Goal: Communication & Community: Participate in discussion

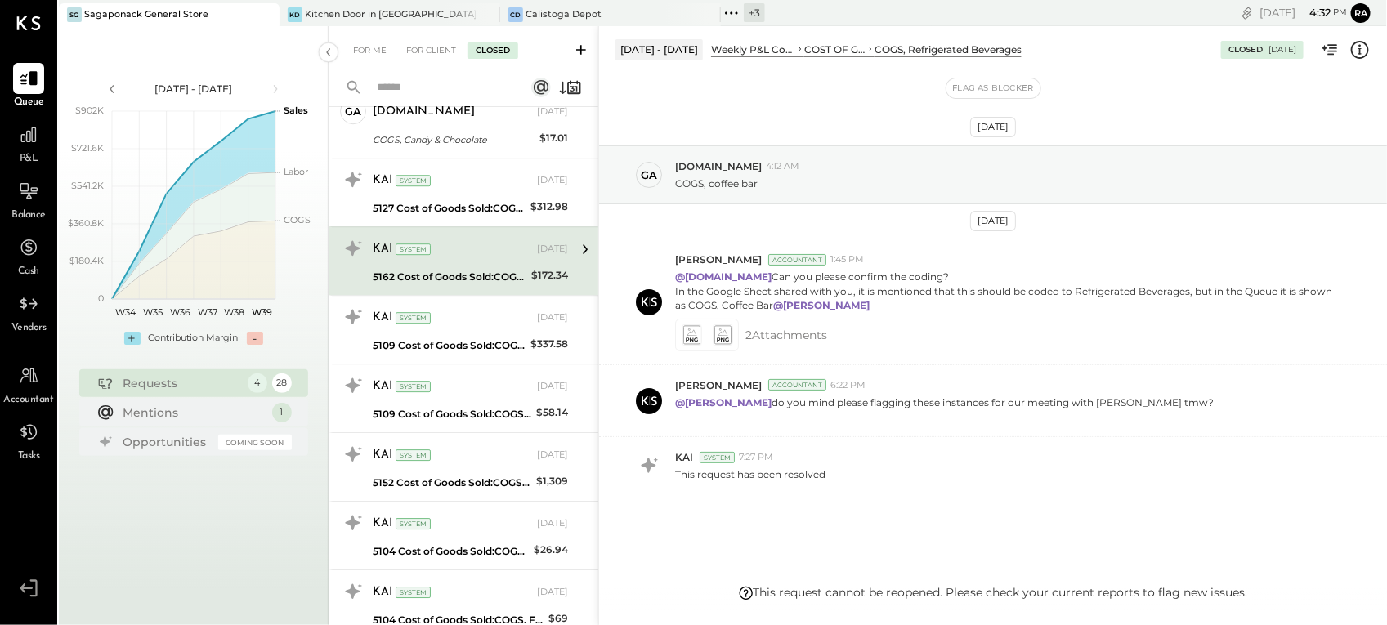
scroll to position [34, 0]
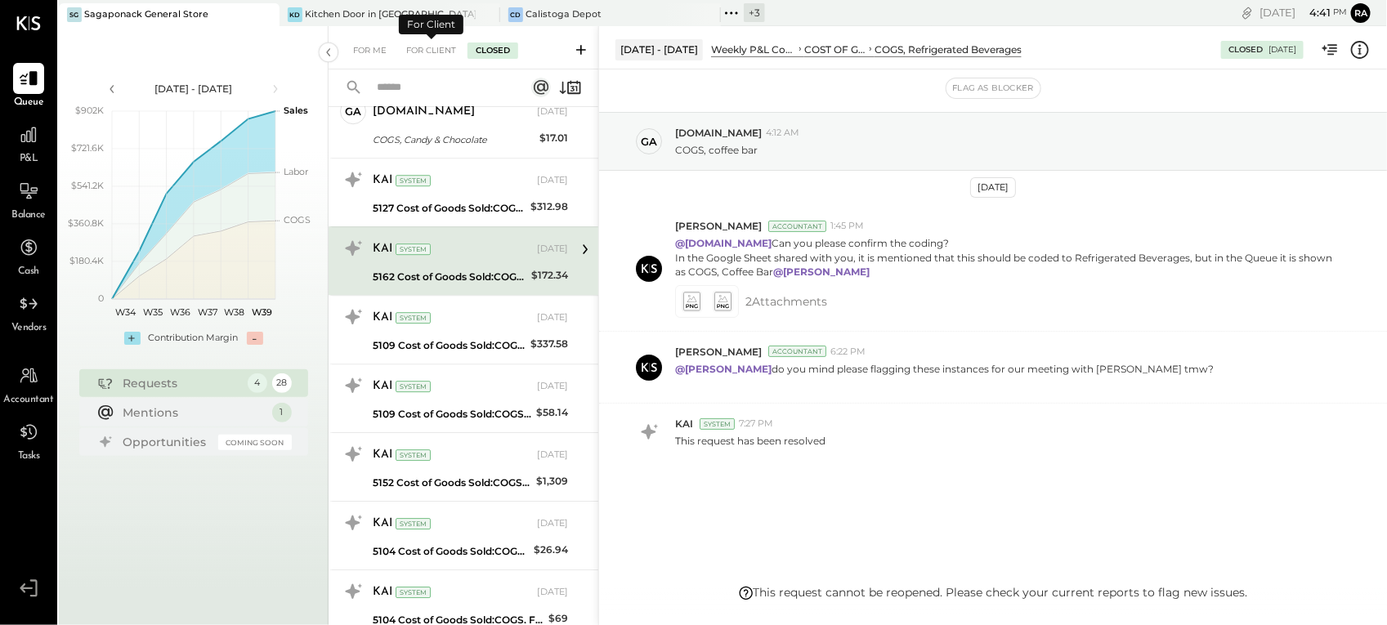
click at [427, 90] on input "text" at bounding box center [441, 87] width 148 height 27
click at [427, 91] on input "*****" at bounding box center [441, 87] width 148 height 27
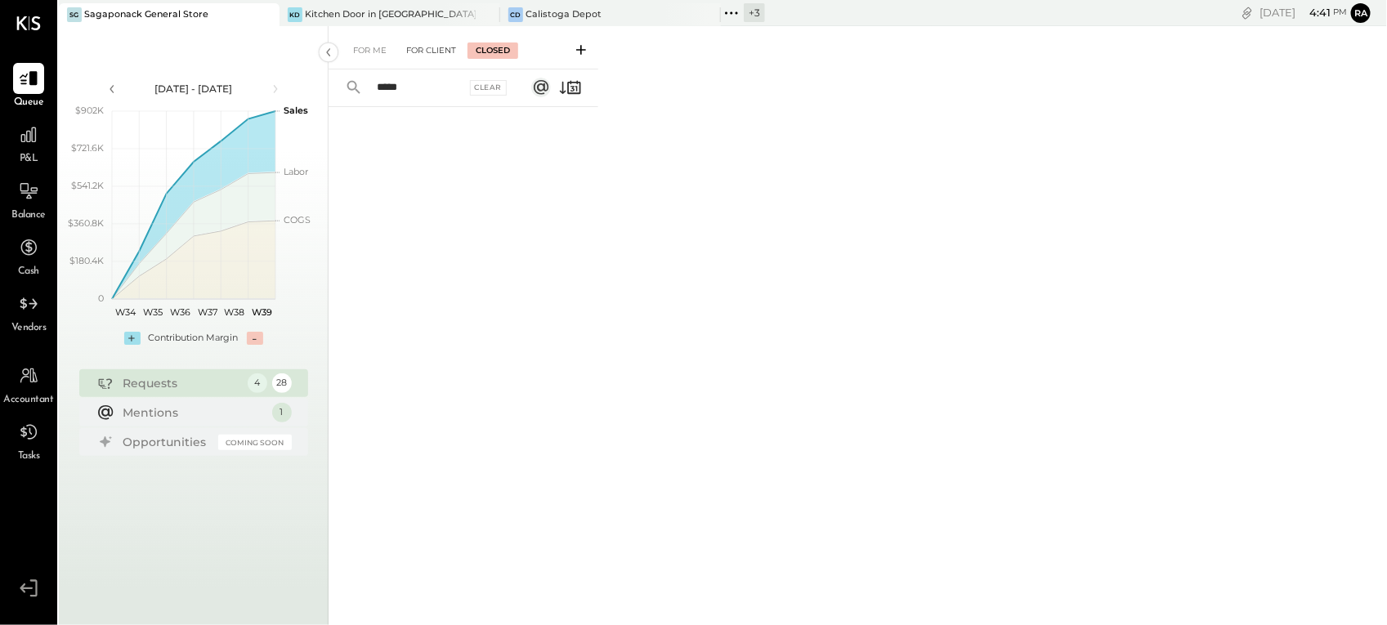
type input "*****"
click at [422, 54] on div "For Client" at bounding box center [431, 50] width 66 height 16
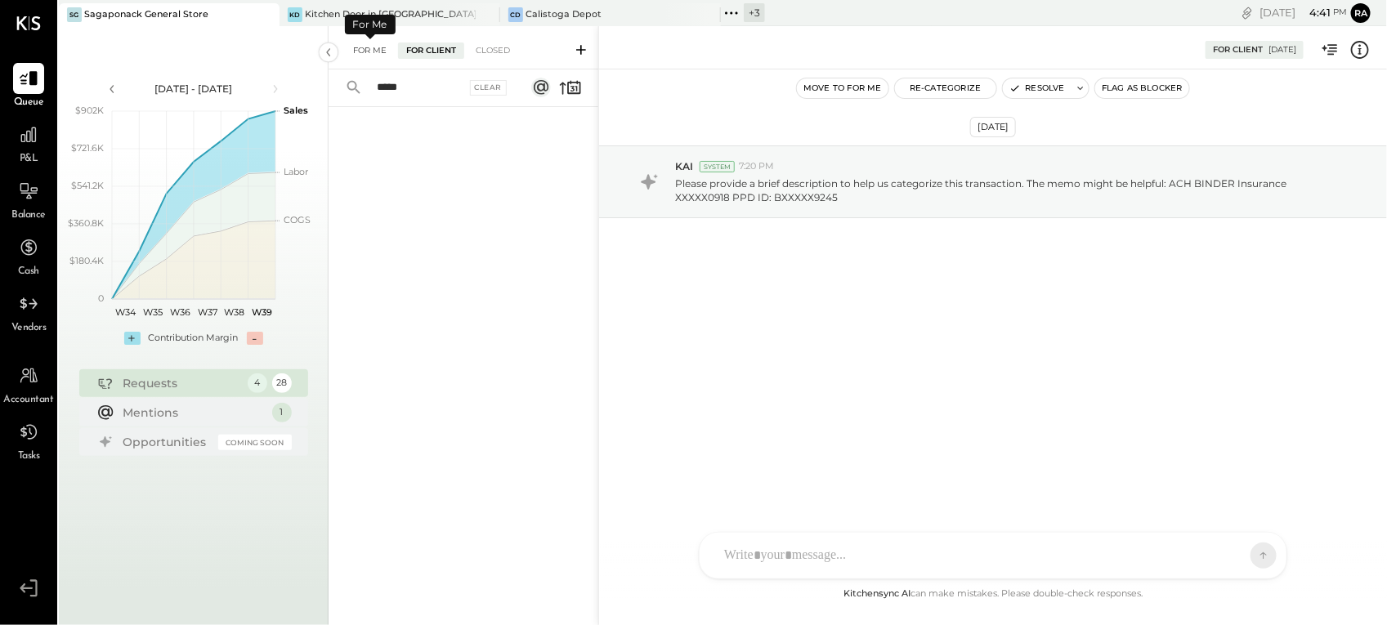
click at [370, 58] on div "For Me" at bounding box center [370, 50] width 50 height 16
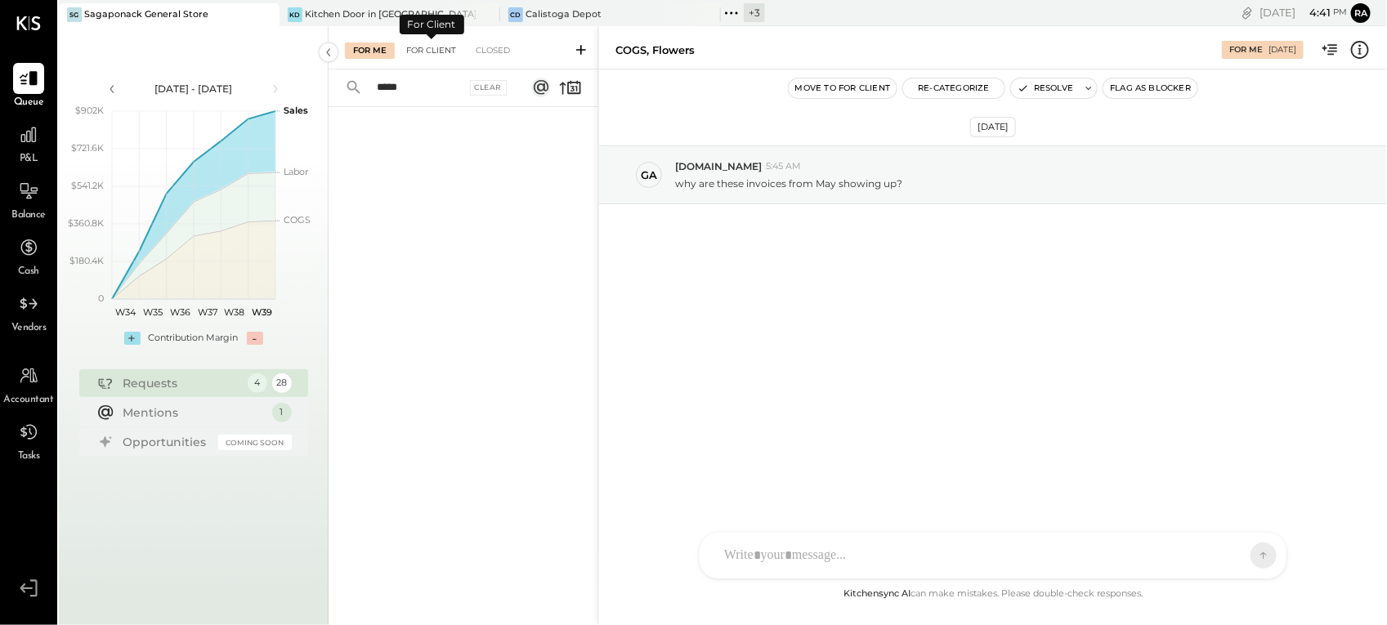
click at [415, 54] on div "For Client" at bounding box center [431, 50] width 66 height 16
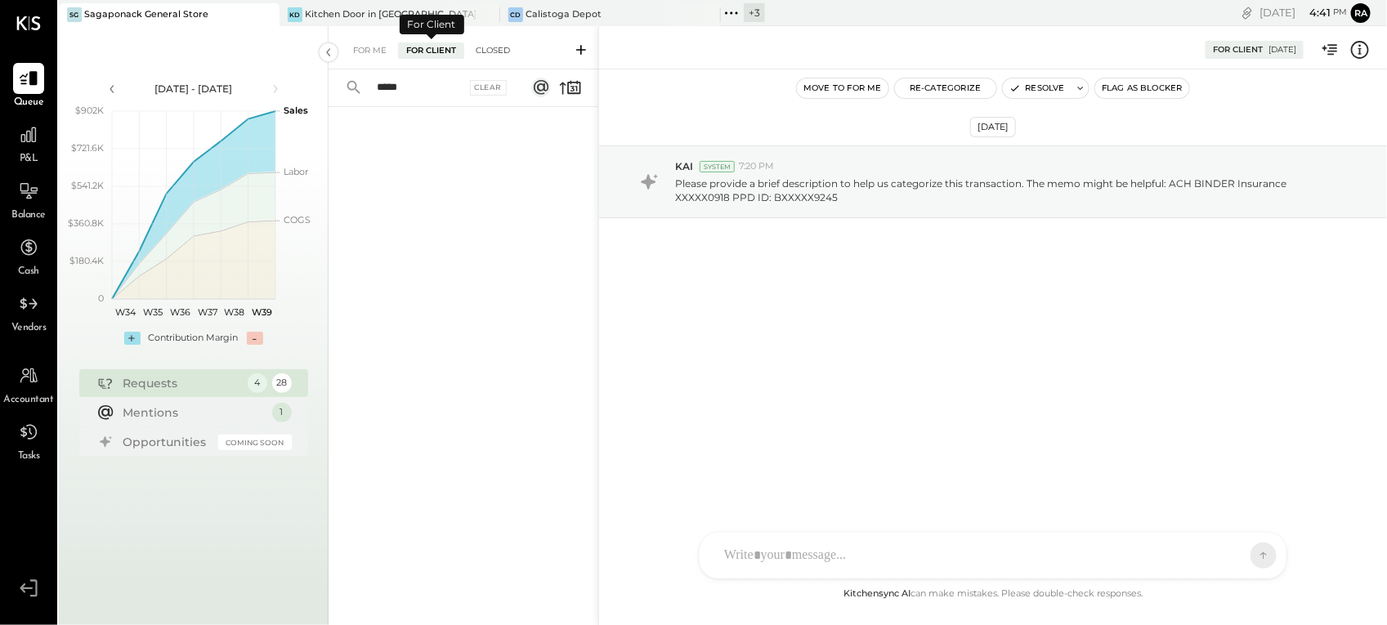
click at [486, 55] on div "Closed" at bounding box center [492, 50] width 51 height 16
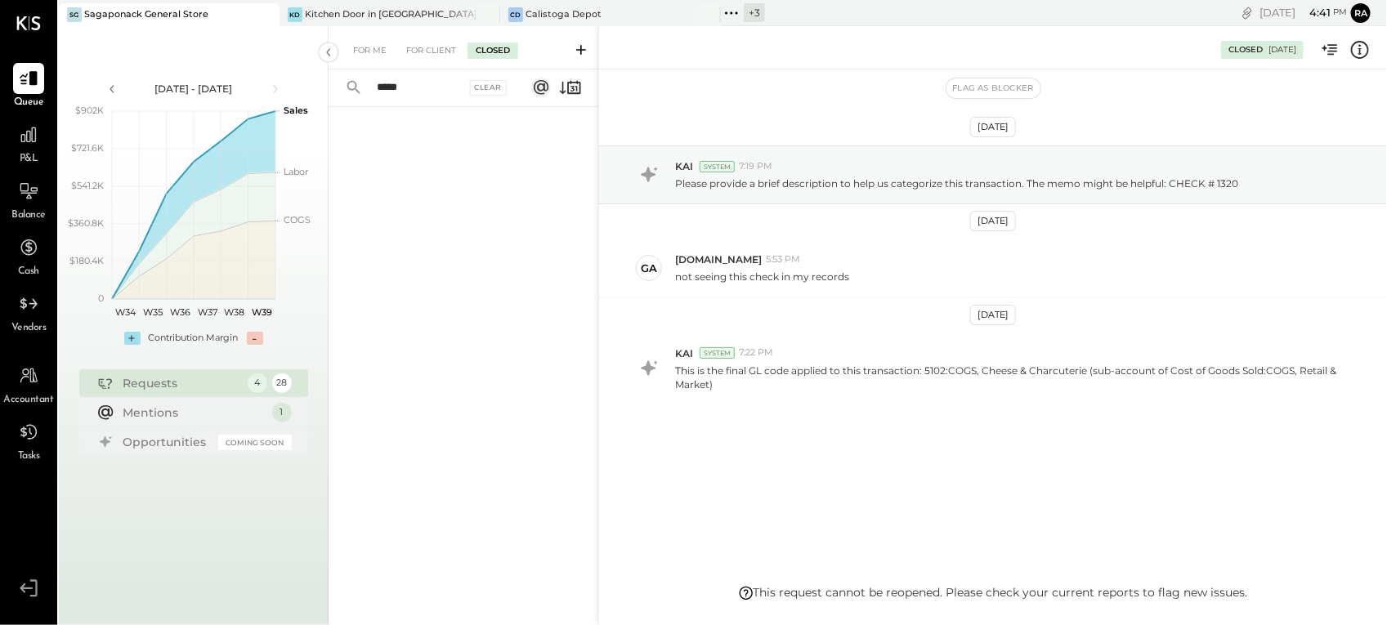
drag, startPoint x: 411, startPoint y: 92, endPoint x: 374, endPoint y: 96, distance: 37.0
click at [374, 96] on input "*****" at bounding box center [416, 87] width 99 height 27
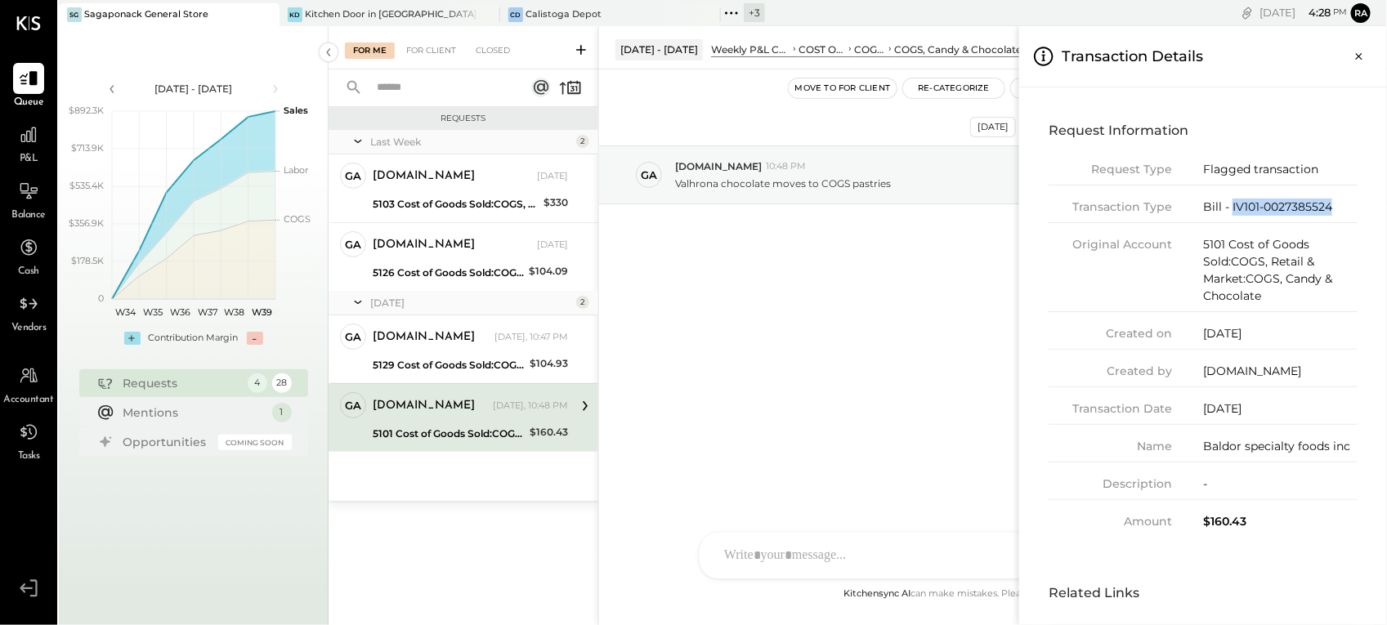
scroll to position [9, 0]
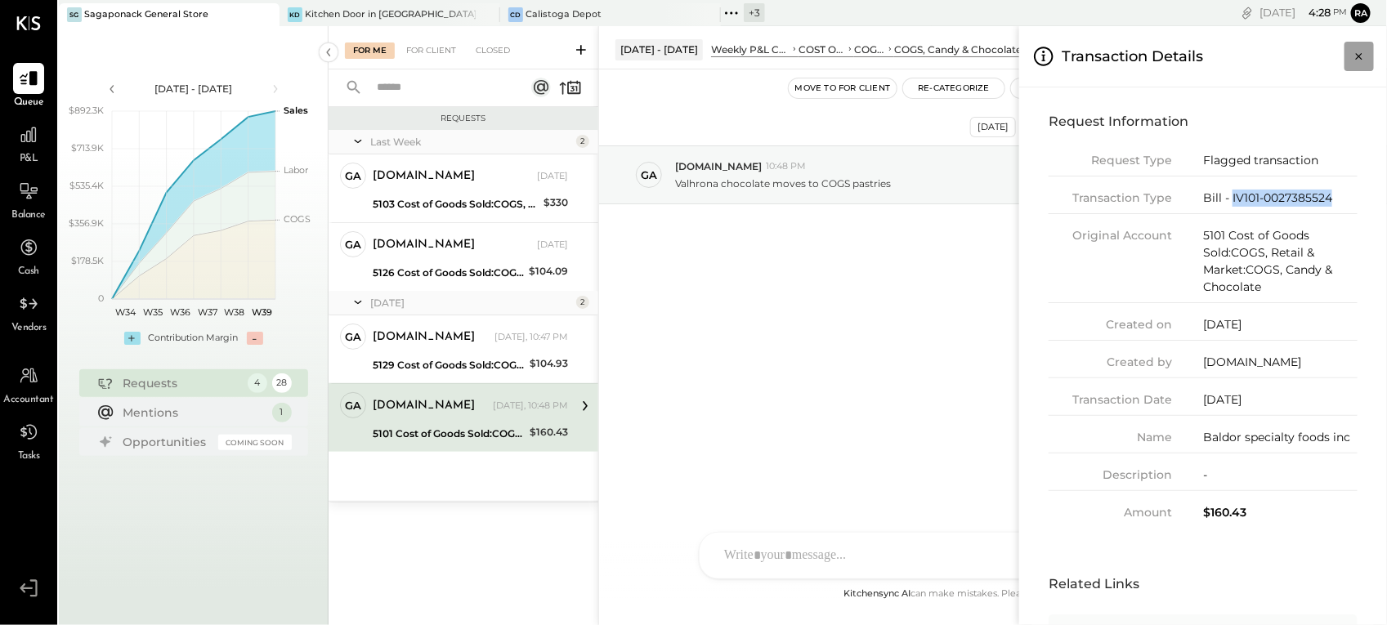
click at [1355, 58] on icon "Close panel" at bounding box center [1359, 56] width 16 height 16
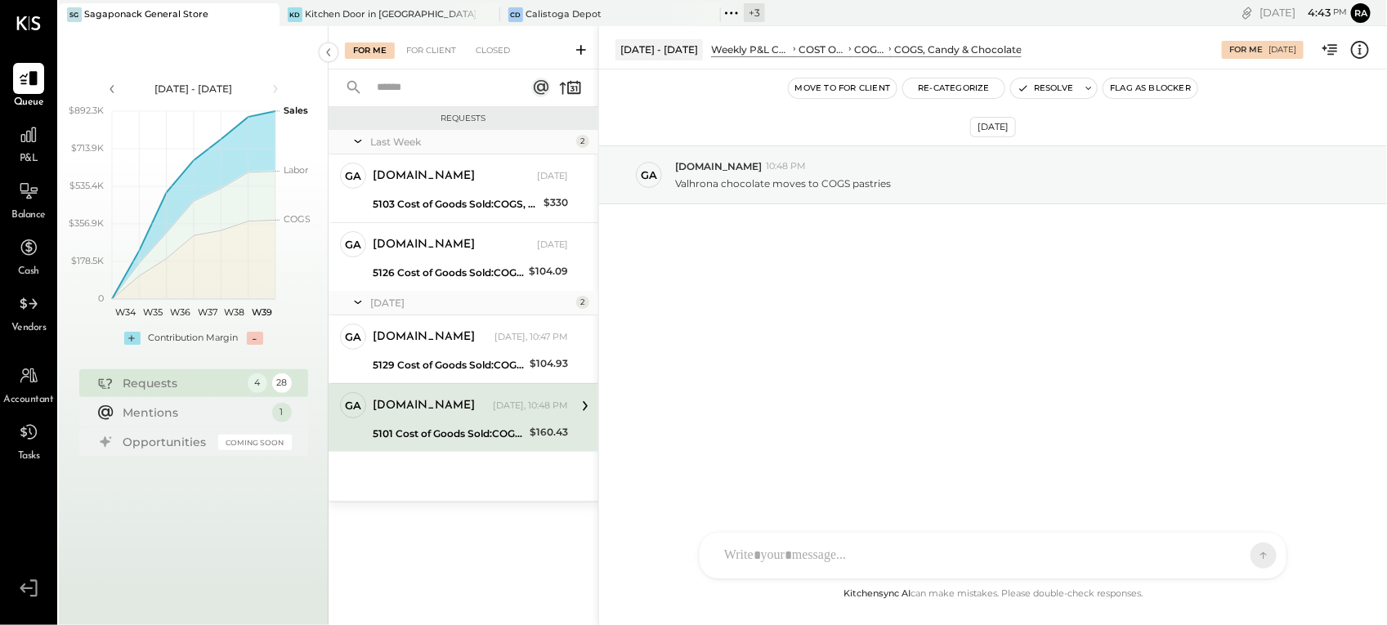
click at [753, 548] on div at bounding box center [978, 556] width 525 height 36
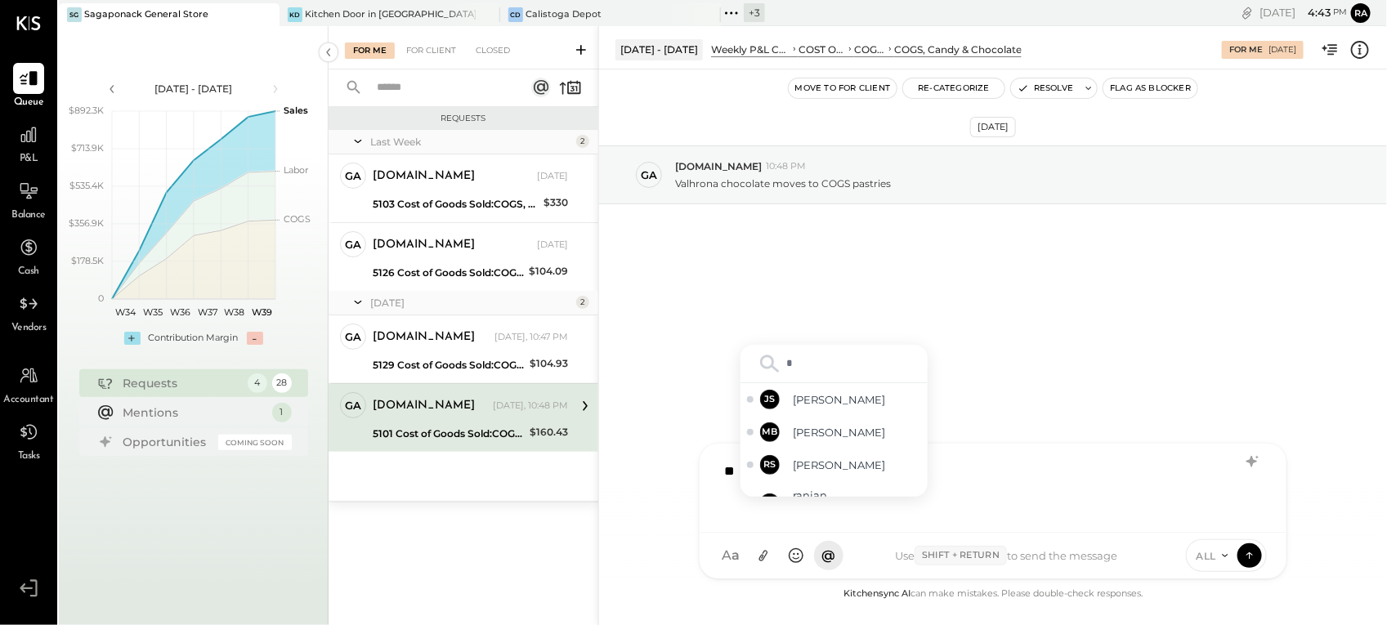
type input "**"
click at [790, 462] on div "JS [PERSON_NAME]" at bounding box center [833, 465] width 187 height 33
type input "***"
click at [851, 471] on span "[PERSON_NAME]" at bounding box center [857, 466] width 128 height 16
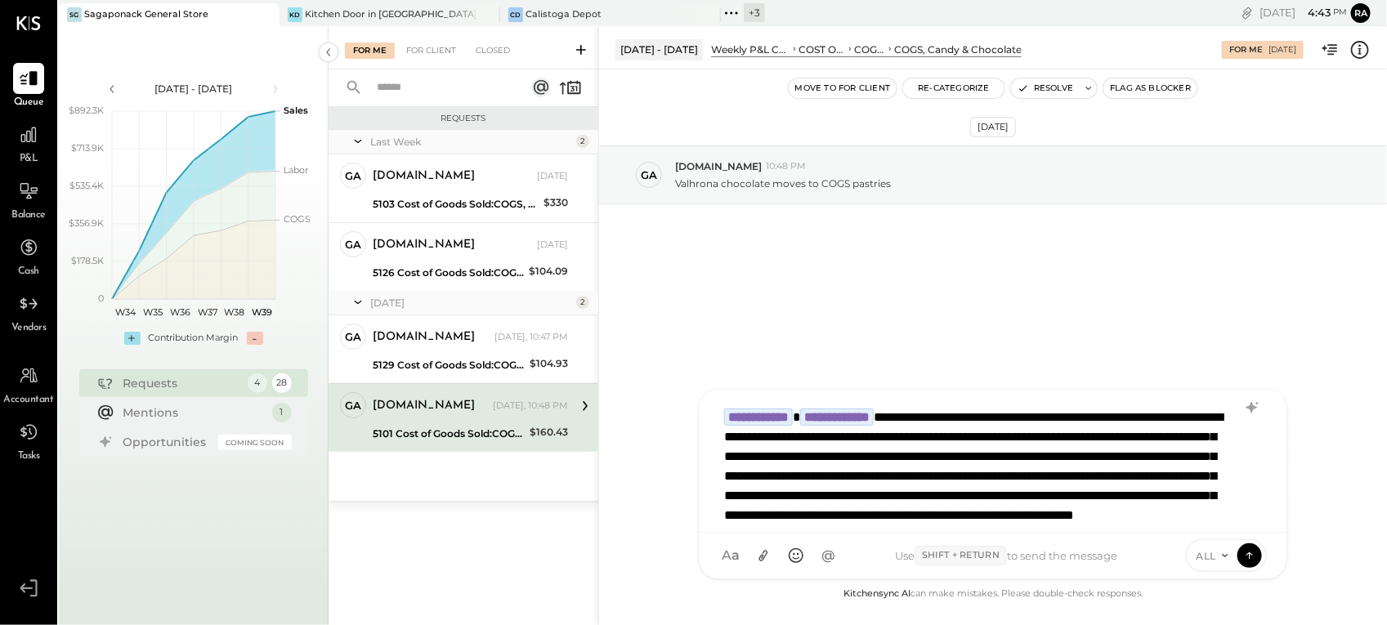
scroll to position [2, 0]
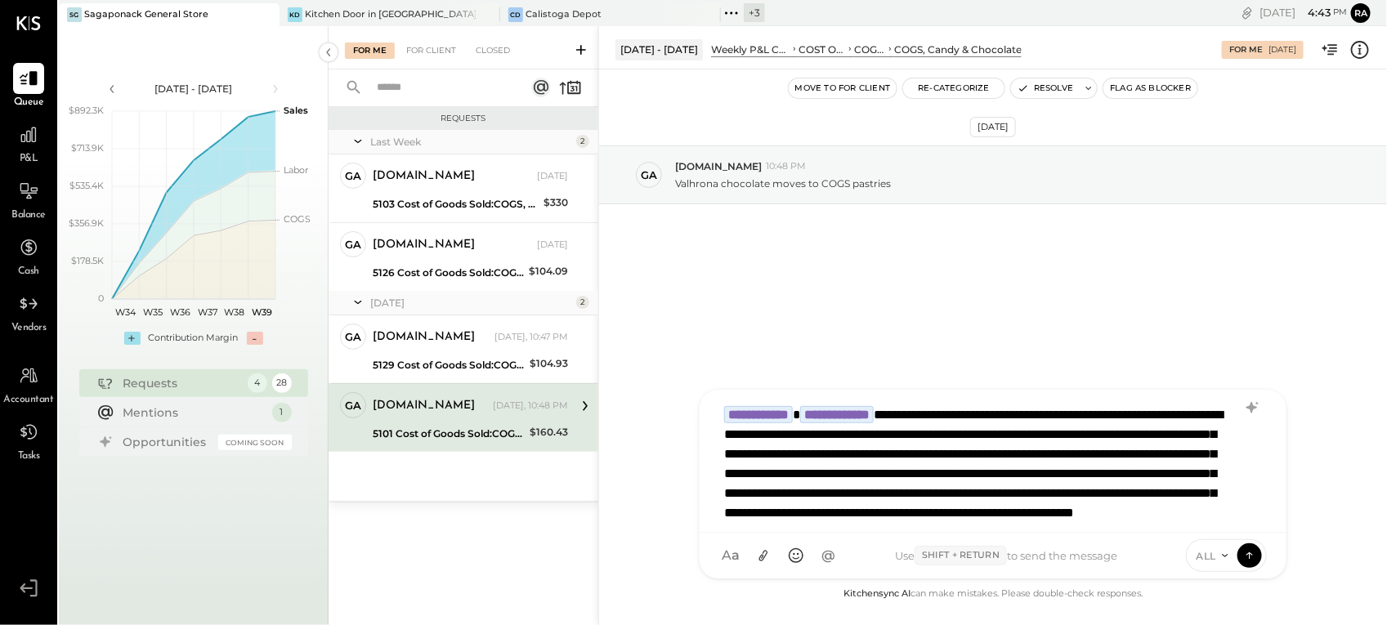
click at [1207, 512] on div "**********" at bounding box center [992, 458] width 552 height 123
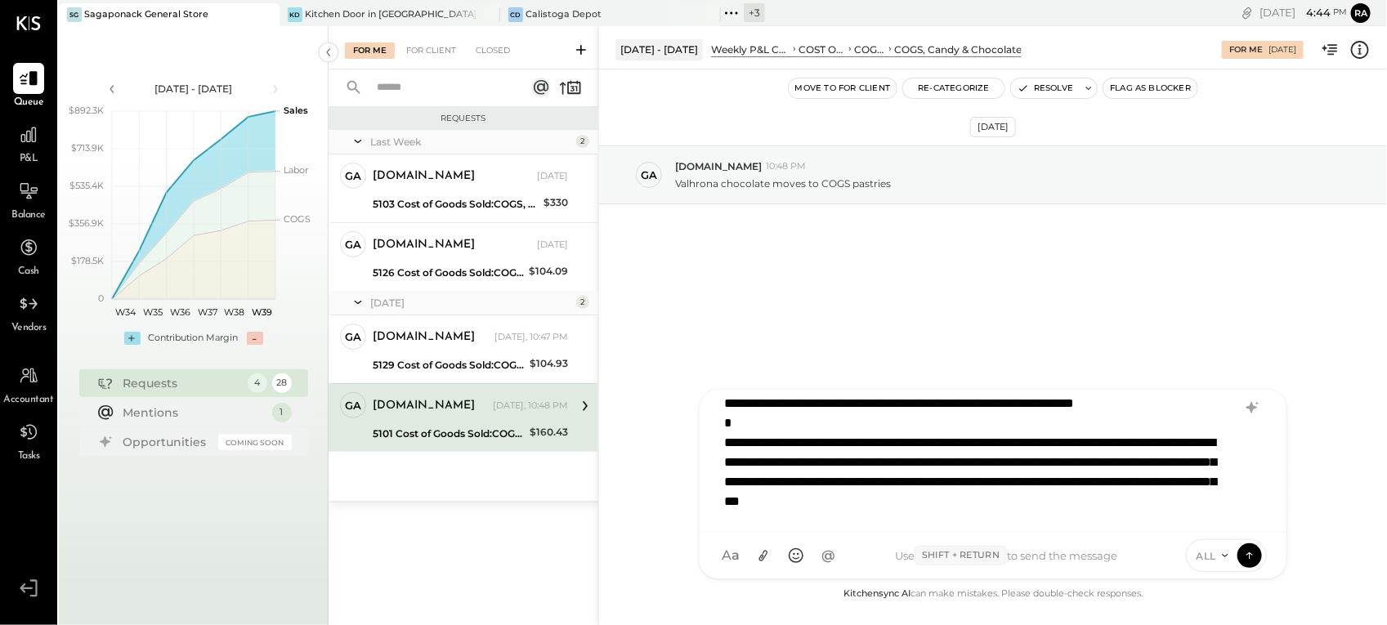
scroll to position [158, 0]
click at [770, 552] on icon at bounding box center [763, 556] width 17 height 17
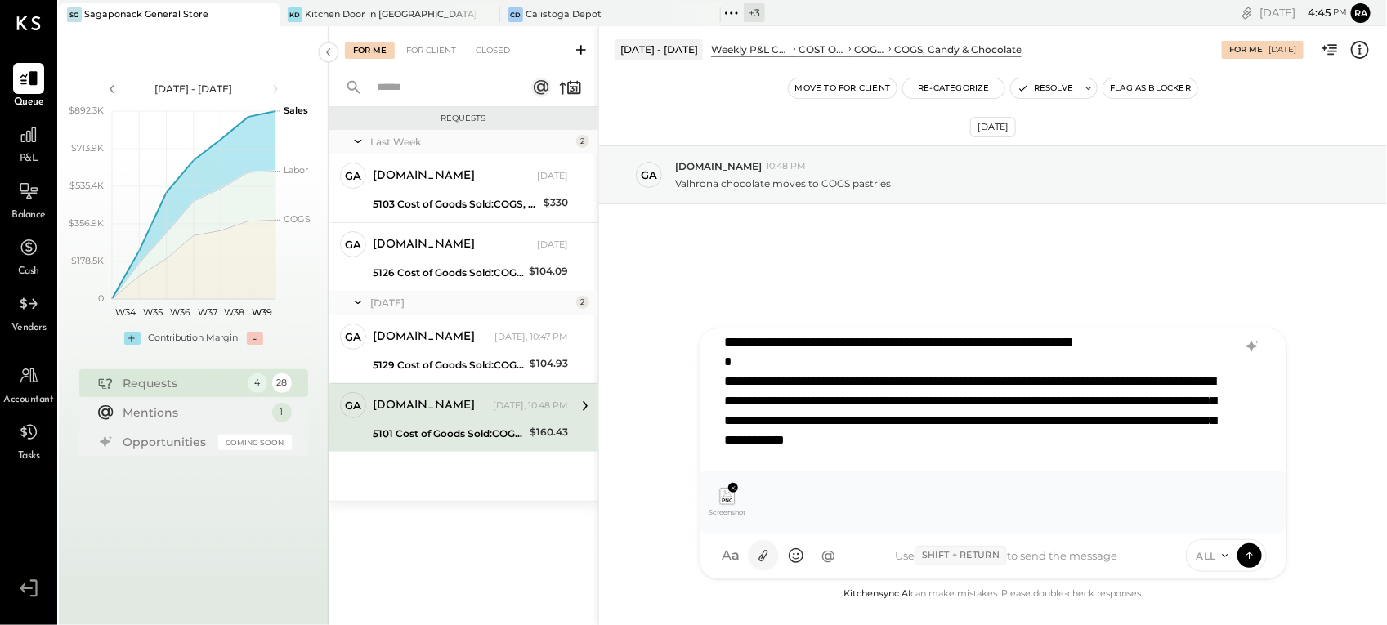
click at [764, 564] on icon at bounding box center [763, 556] width 17 height 17
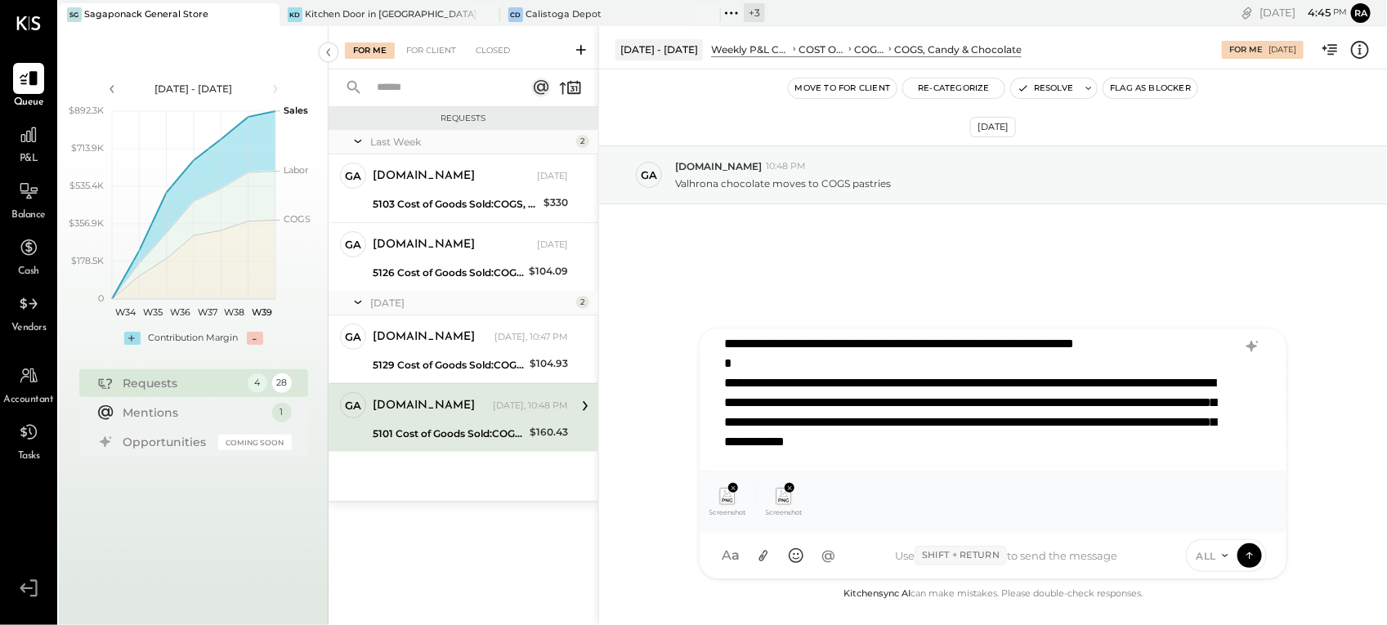
scroll to position [0, 0]
click at [1212, 553] on span "ALL" at bounding box center [1206, 556] width 20 height 14
click at [1201, 516] on div "INTERNAL" at bounding box center [1235, 515] width 96 height 27
click at [1247, 560] on icon at bounding box center [1249, 555] width 15 height 16
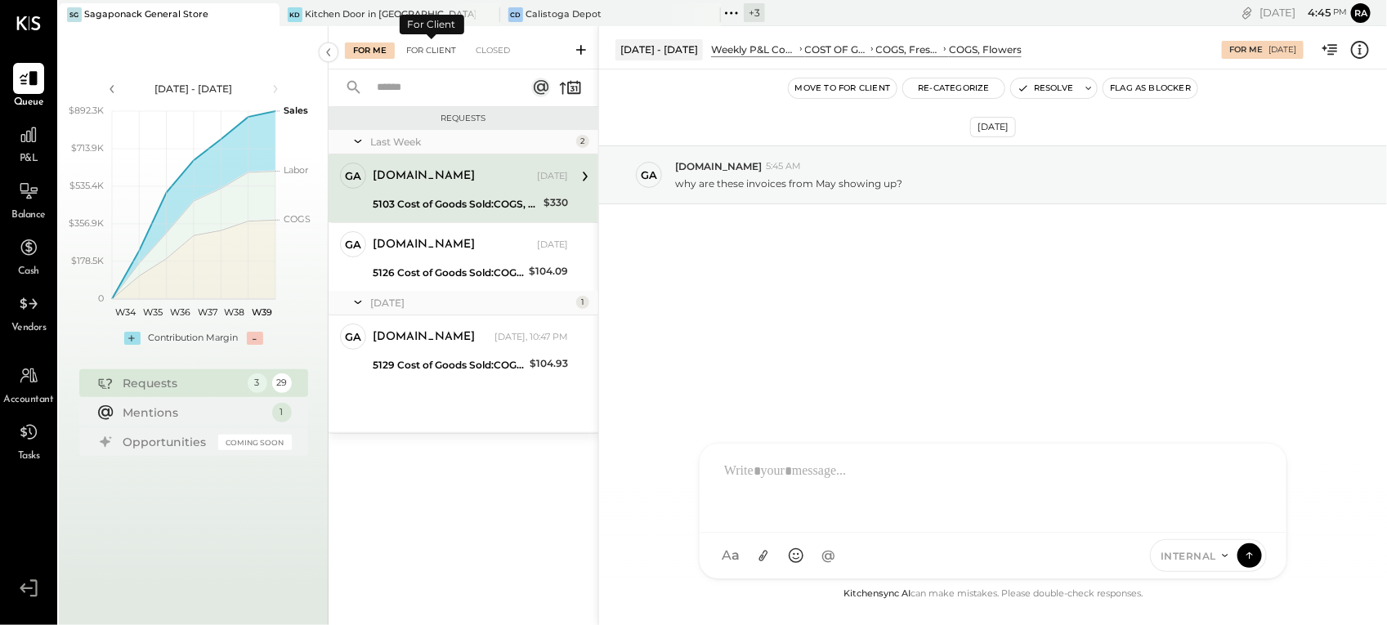
click at [444, 53] on div "For Client" at bounding box center [431, 50] width 66 height 16
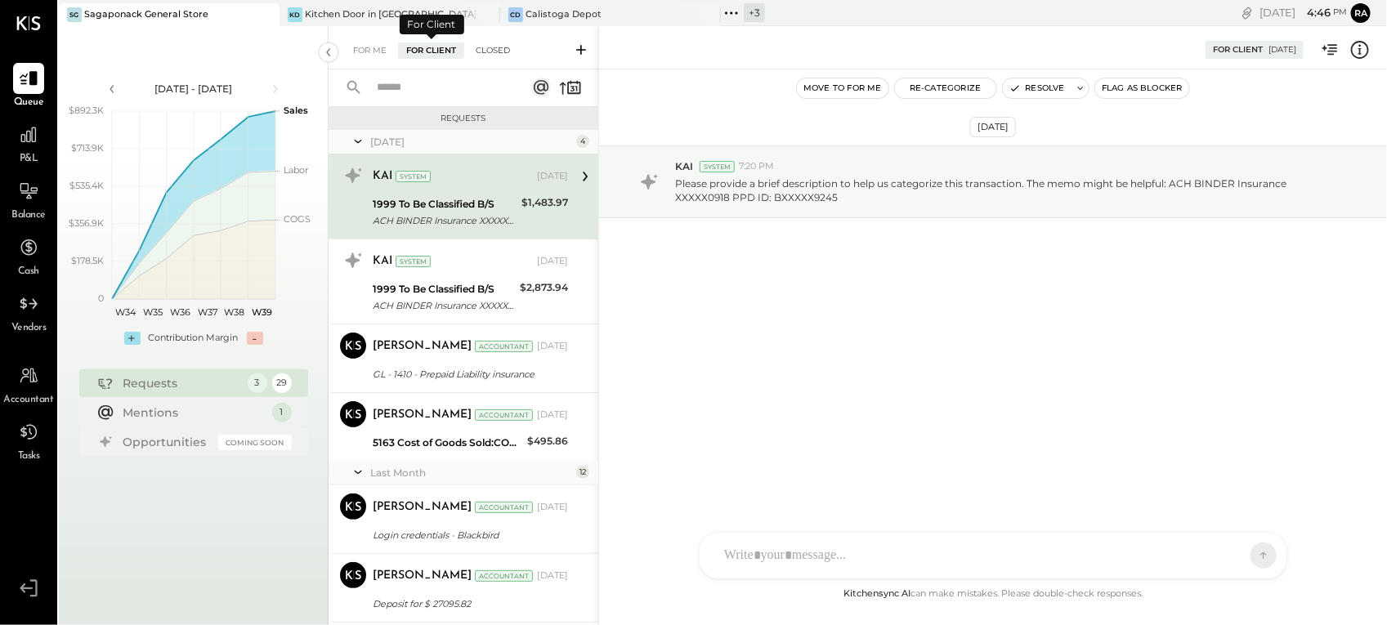
click at [504, 57] on div "Closed" at bounding box center [492, 50] width 51 height 16
click at [497, 56] on div "Closed" at bounding box center [492, 50] width 51 height 16
click at [380, 54] on div "For Me" at bounding box center [370, 50] width 50 height 16
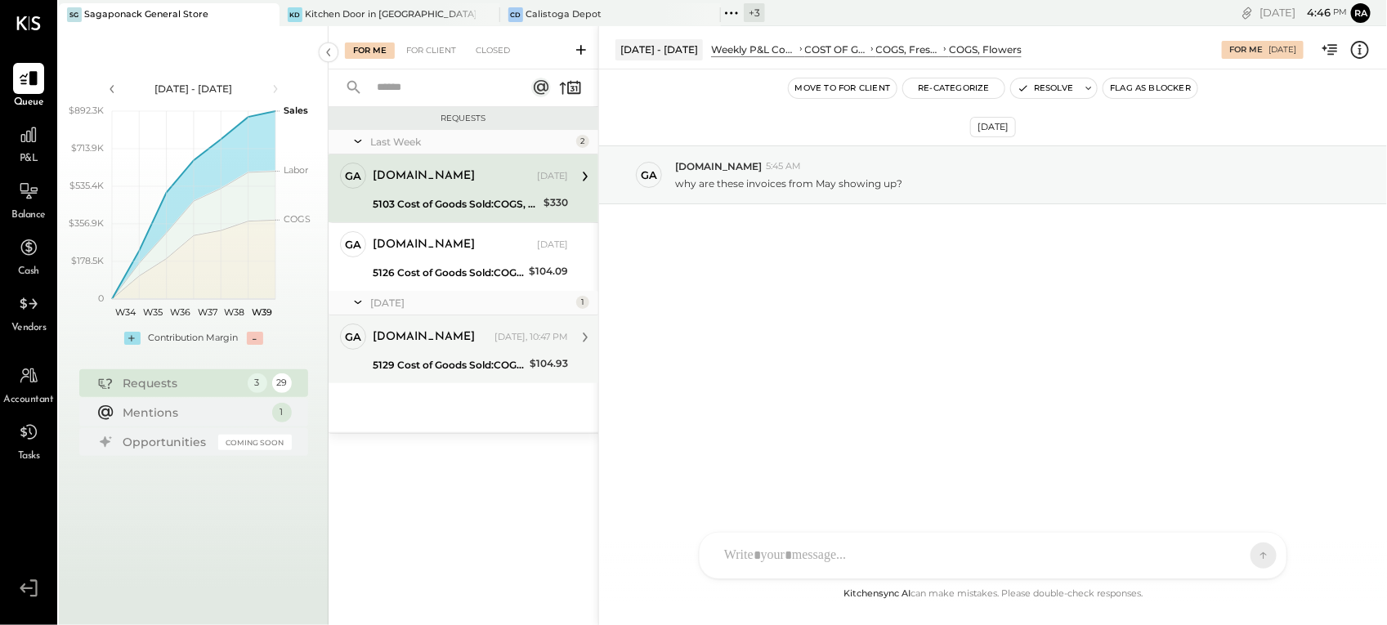
click at [429, 360] on div "5129 Cost of Goods Sold:COGS, House Made Food:COGS, Pastries" at bounding box center [449, 365] width 152 height 16
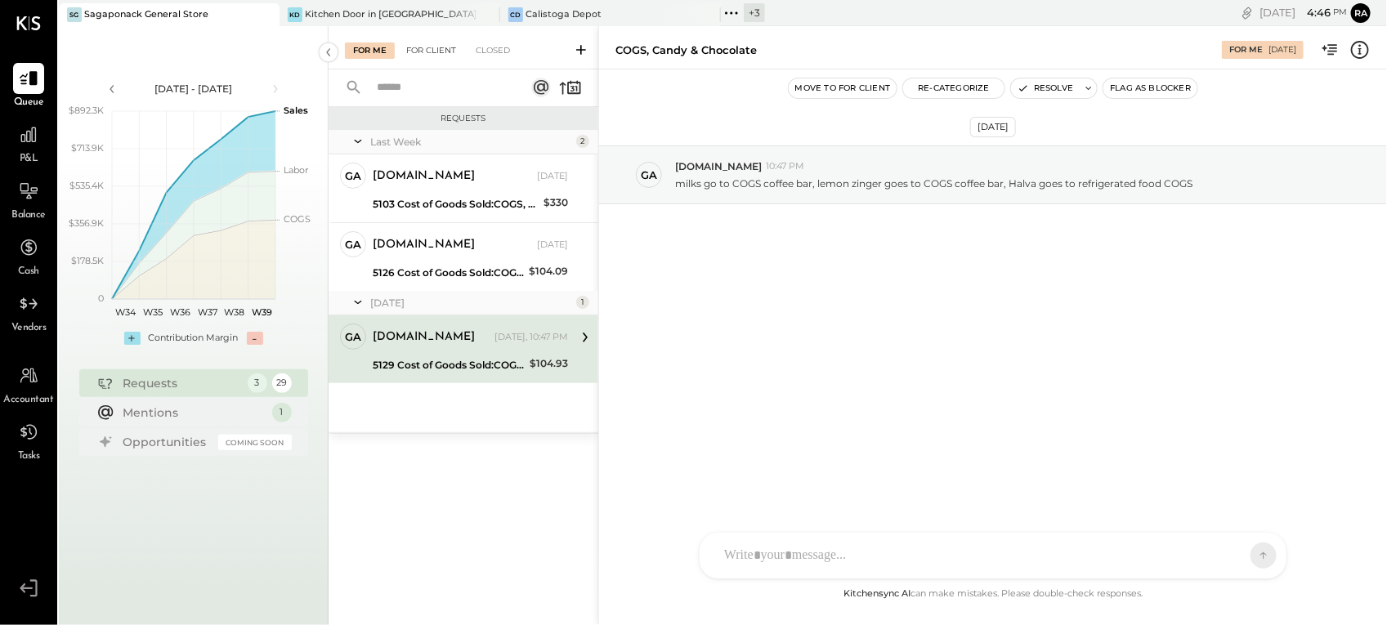
click at [430, 57] on div "For Client" at bounding box center [431, 50] width 66 height 16
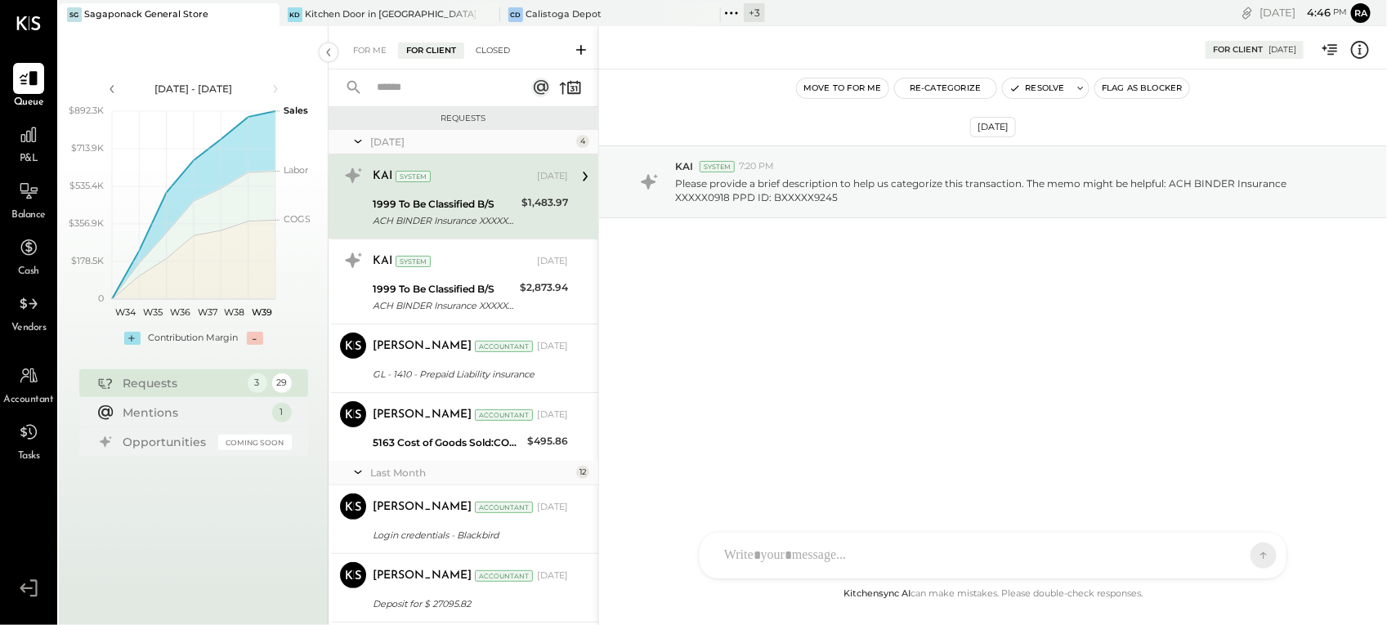
click at [489, 57] on div "Closed" at bounding box center [492, 50] width 51 height 16
click at [491, 51] on div "Closed" at bounding box center [492, 50] width 51 height 16
click at [503, 51] on div "Closed" at bounding box center [492, 50] width 51 height 16
click at [501, 47] on div "Closed" at bounding box center [492, 50] width 51 height 16
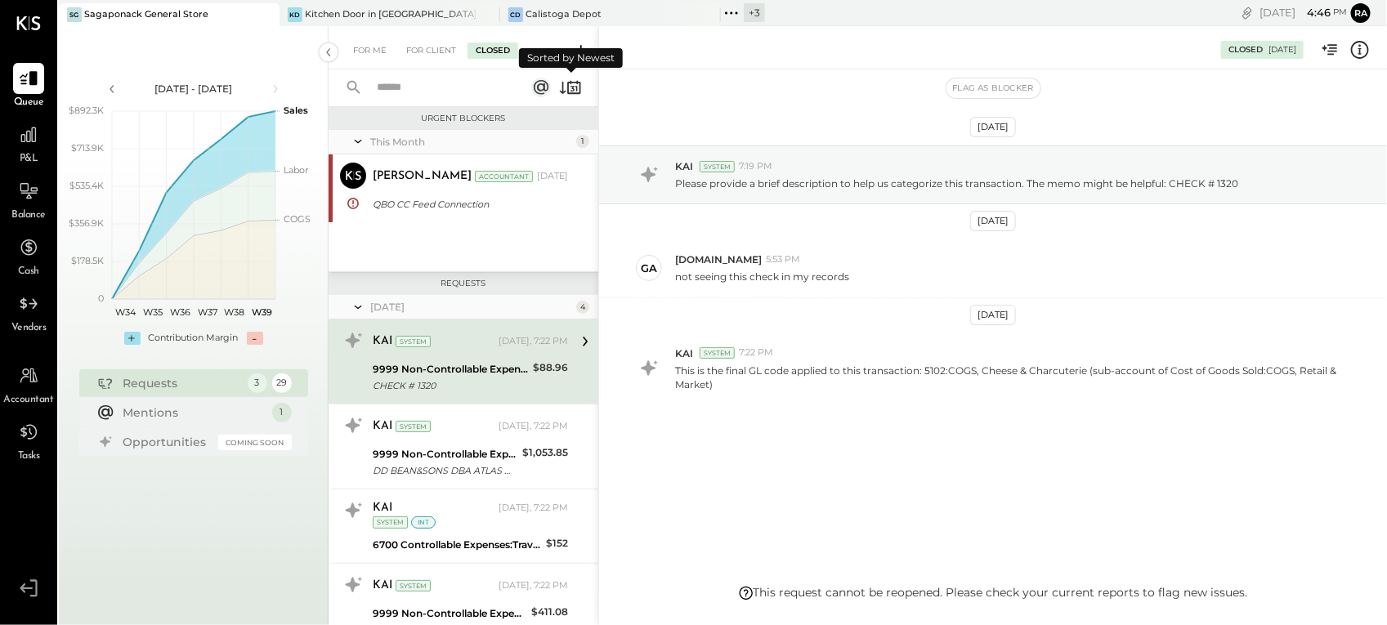
click at [566, 91] on icon at bounding box center [570, 87] width 23 height 23
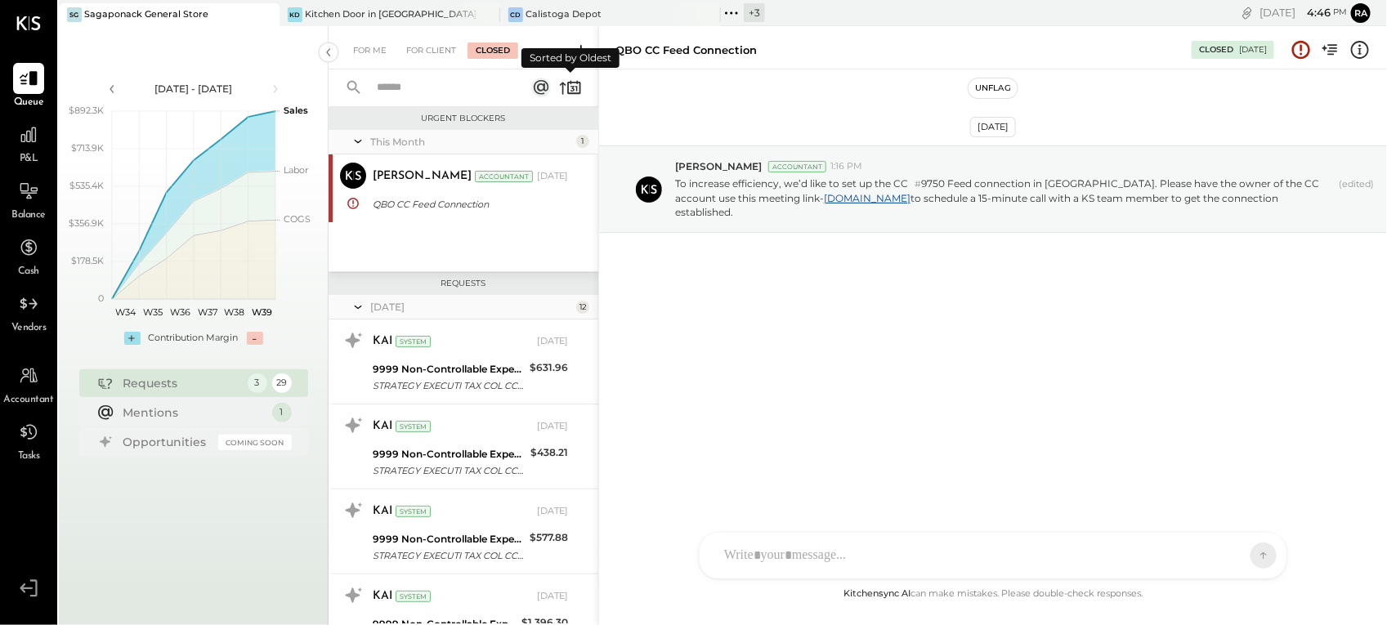
click at [566, 91] on icon at bounding box center [570, 87] width 23 height 23
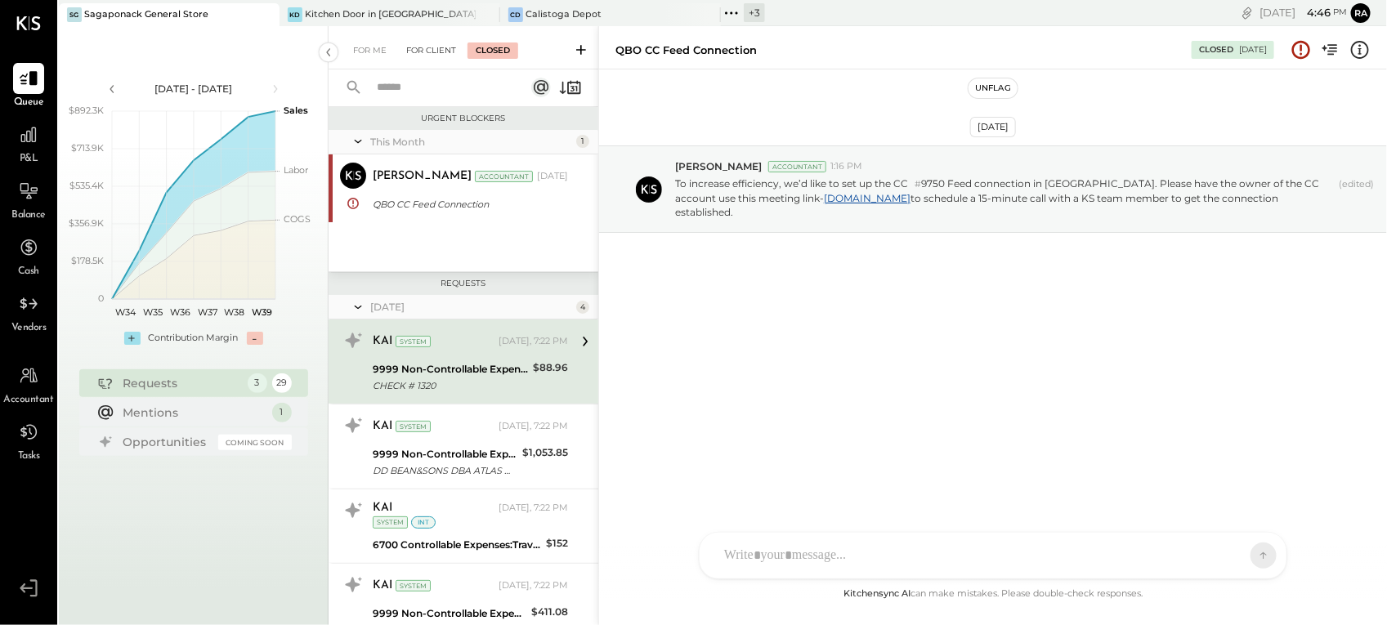
click at [432, 51] on div "For Client" at bounding box center [431, 50] width 66 height 16
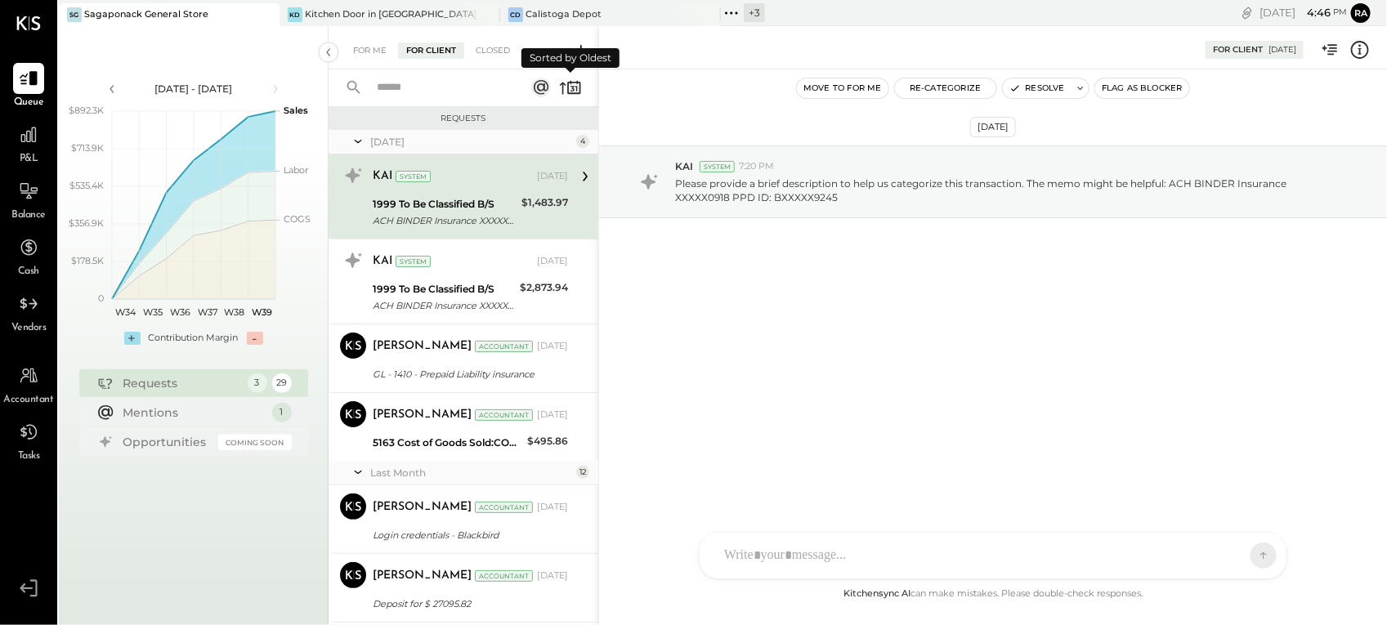
click at [564, 87] on icon at bounding box center [570, 87] width 23 height 23
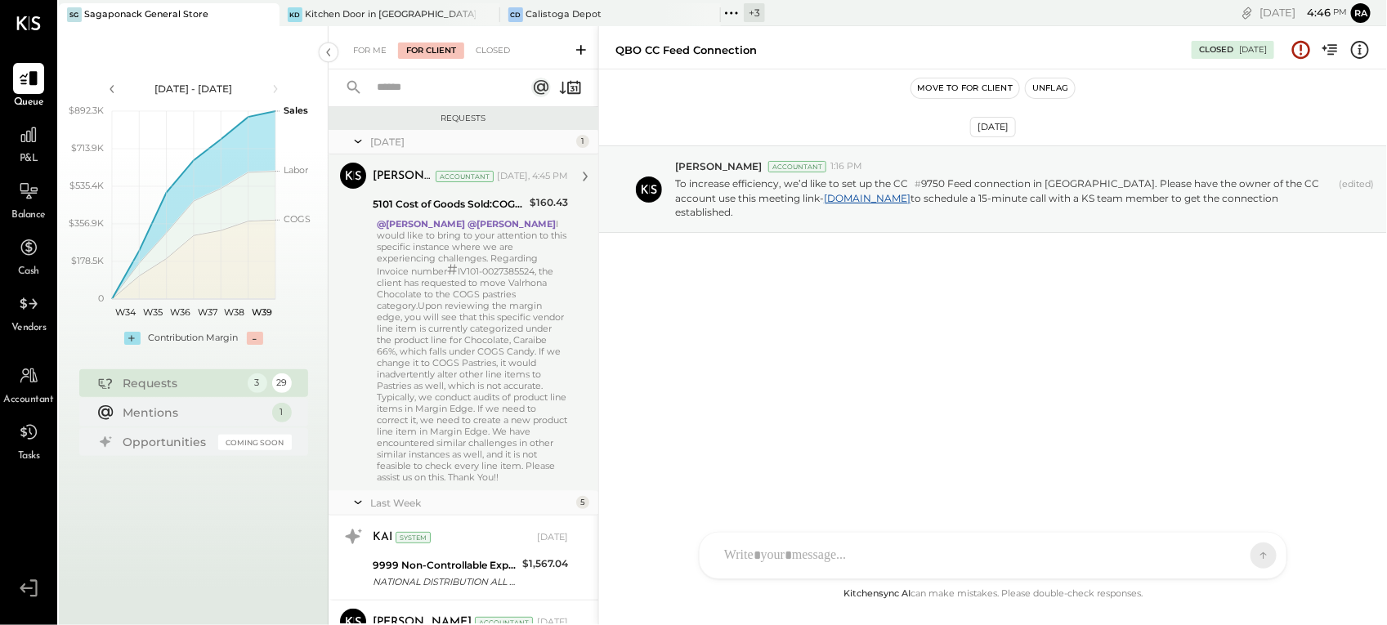
click at [454, 303] on div "@[PERSON_NAME] @[PERSON_NAME] I would like to bring to your attention to this s…" at bounding box center [472, 350] width 191 height 265
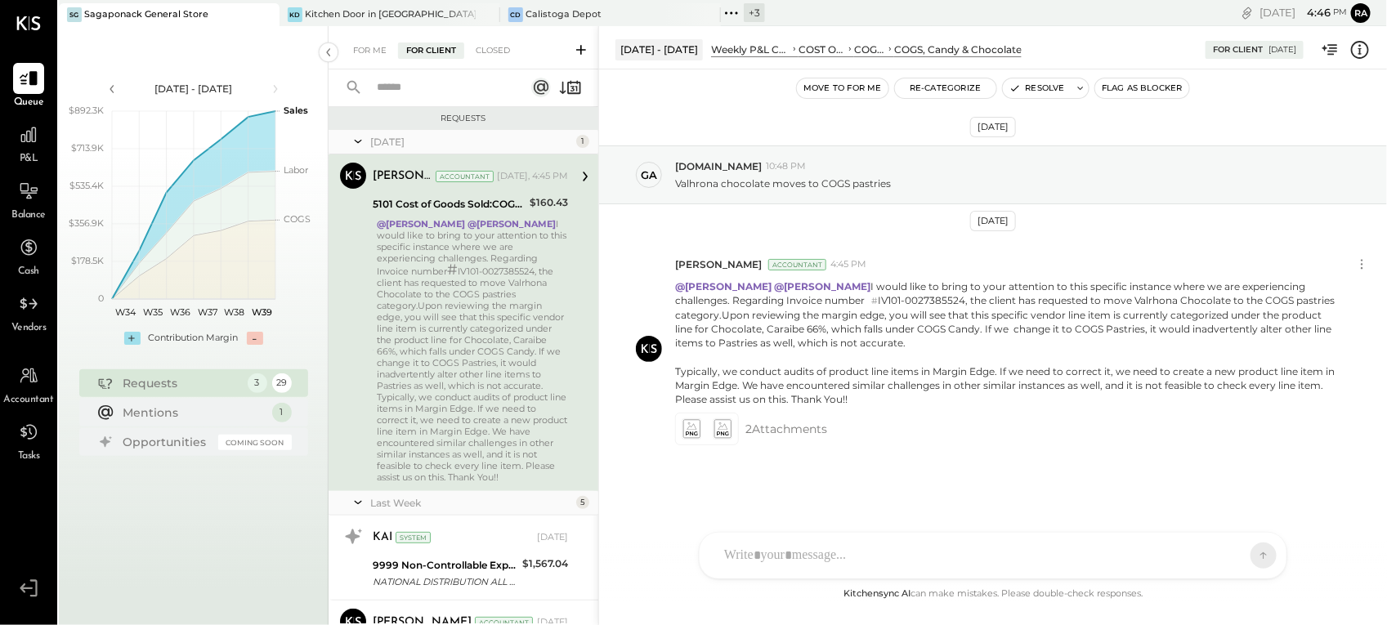
click at [866, 88] on button "Move to for me" at bounding box center [843, 88] width 92 height 20
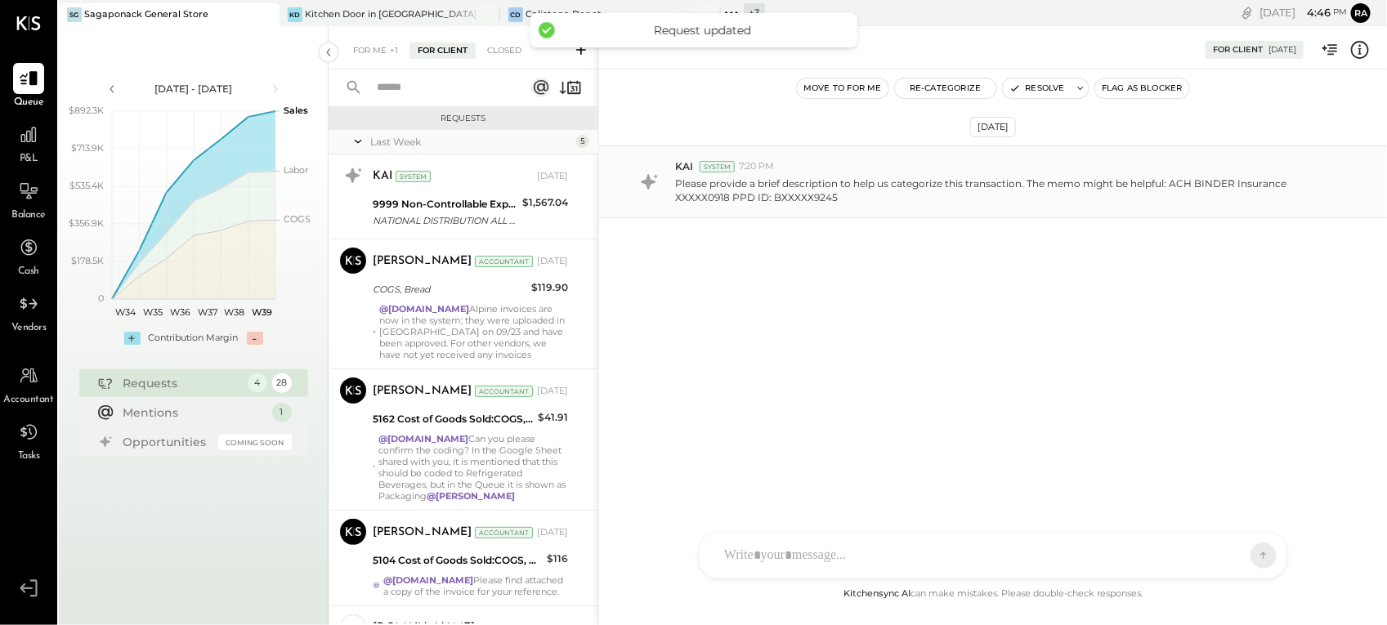
scroll to position [2296, 0]
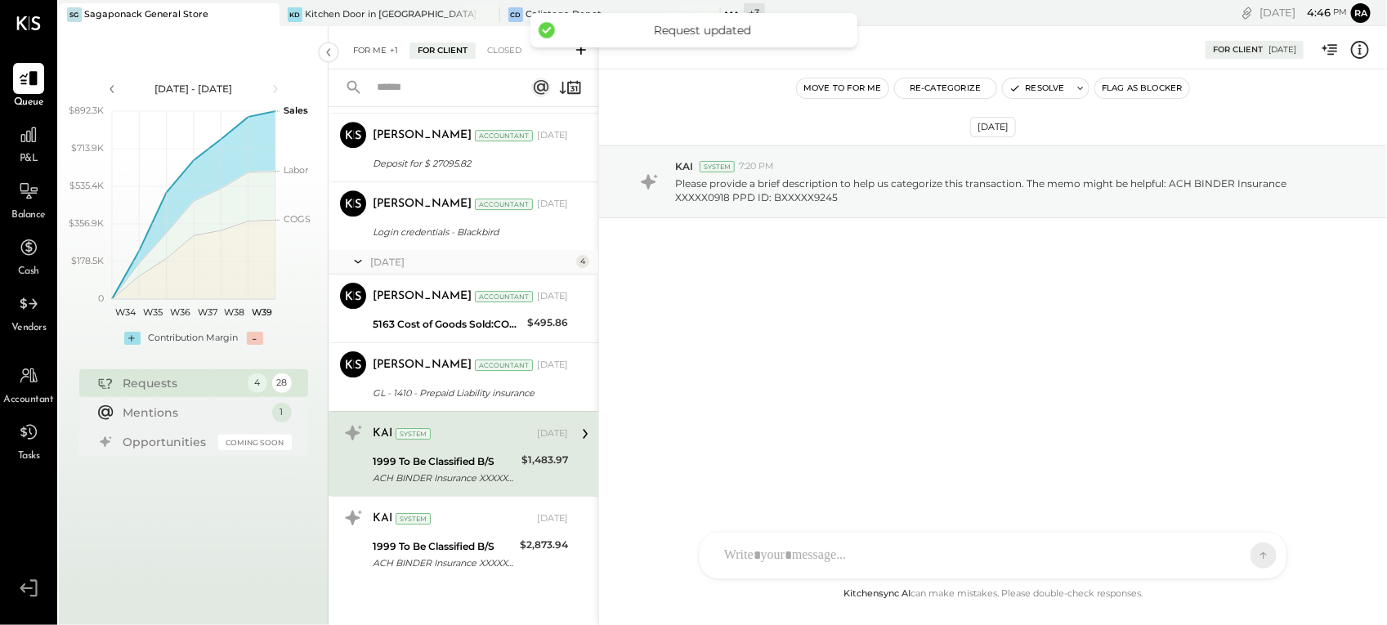
click at [378, 46] on div "For Me +1" at bounding box center [375, 50] width 61 height 16
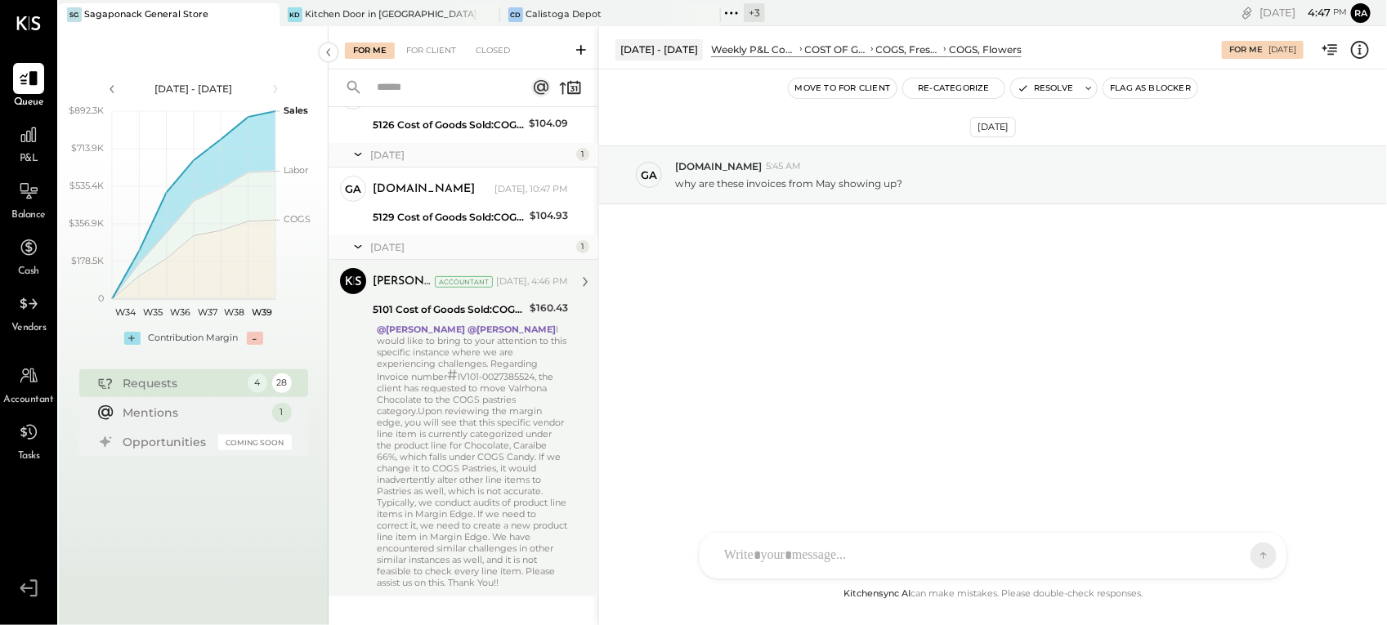
scroll to position [170, 0]
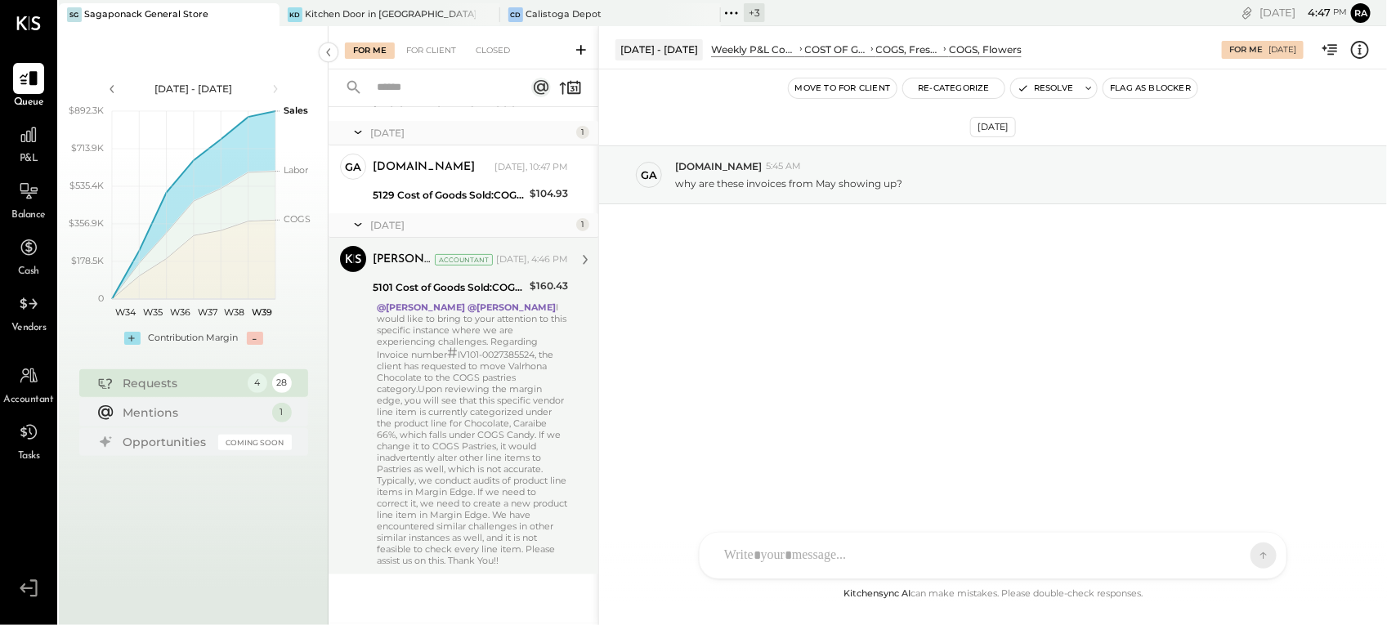
click at [436, 463] on div "@[PERSON_NAME] @[PERSON_NAME] I would like to bring to your attention to this s…" at bounding box center [472, 434] width 191 height 265
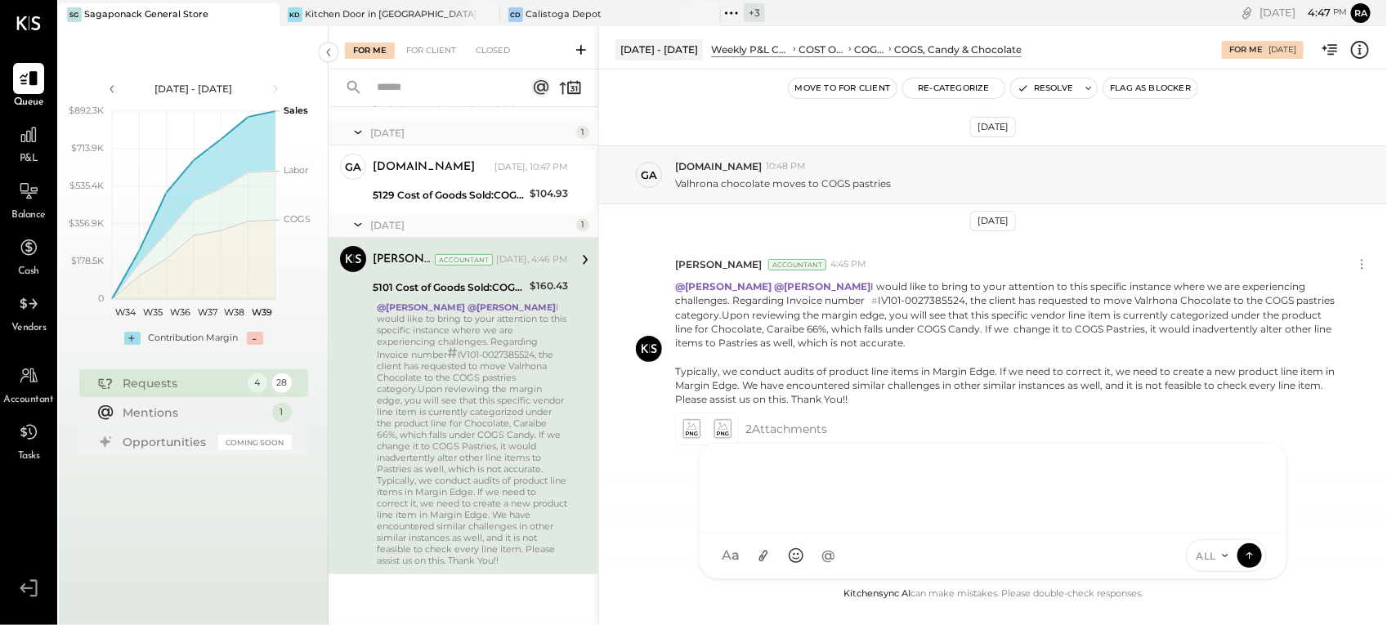
click at [1154, 533] on div at bounding box center [993, 488] width 587 height 89
click at [1207, 557] on span "ALL" at bounding box center [1206, 556] width 20 height 14
click at [1207, 517] on div "INTERNAL" at bounding box center [1235, 515] width 96 height 27
click at [643, 483] on div "[DATE] ga [DOMAIN_NAME] 10:48 PM [PERSON_NAME] chocolate moves to COGS pastries…" at bounding box center [993, 345] width 788 height 471
